Goal: Check status: Check status

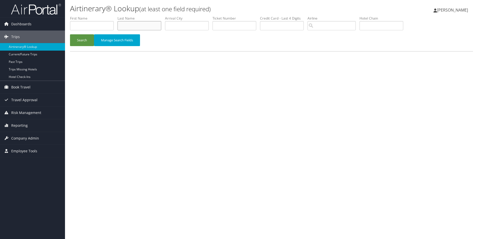
click at [155, 24] on input "text" at bounding box center [140, 25] width 44 height 9
type input "ALAGOZ"
click at [70, 34] on button "Search" at bounding box center [82, 40] width 24 height 12
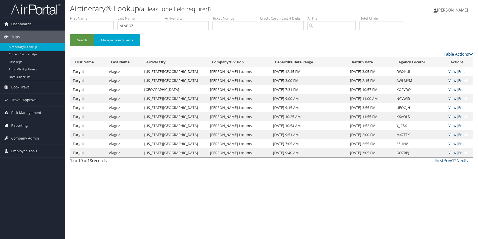
click at [449, 81] on link "View" at bounding box center [453, 80] width 8 height 5
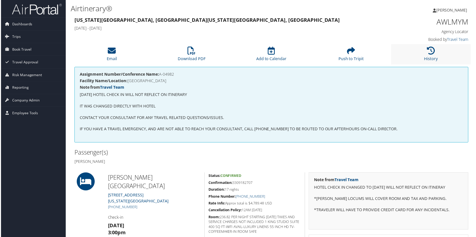
click at [439, 52] on li "History" at bounding box center [432, 54] width 80 height 20
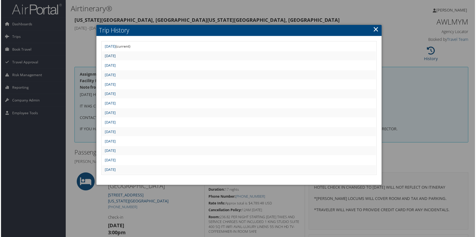
click at [115, 57] on link "Mon Sep 22 08:31:00 MDT 2025" at bounding box center [109, 56] width 11 height 5
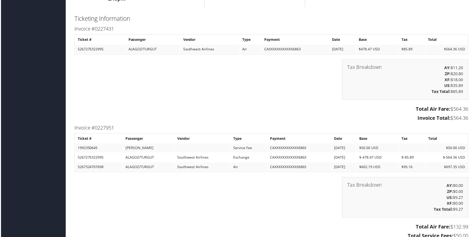
scroll to position [784, 0]
